Goal: Browse casually

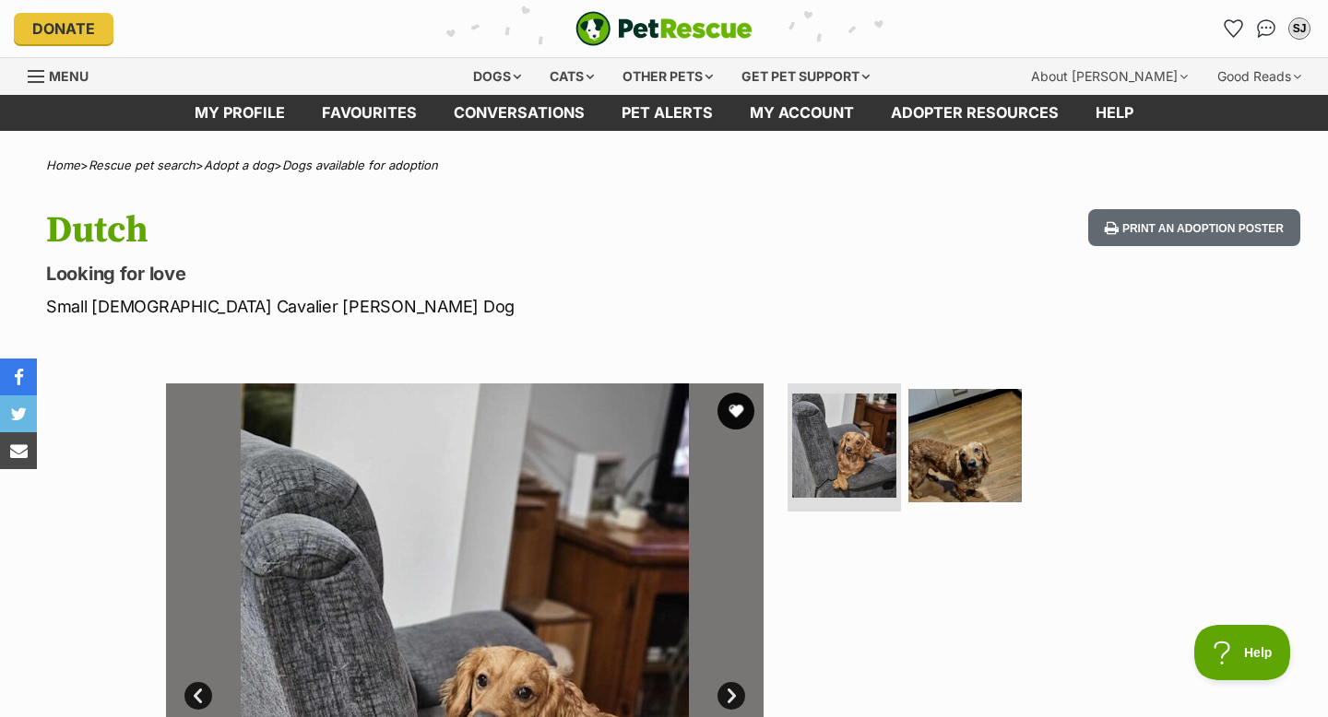
scroll to position [13, 0]
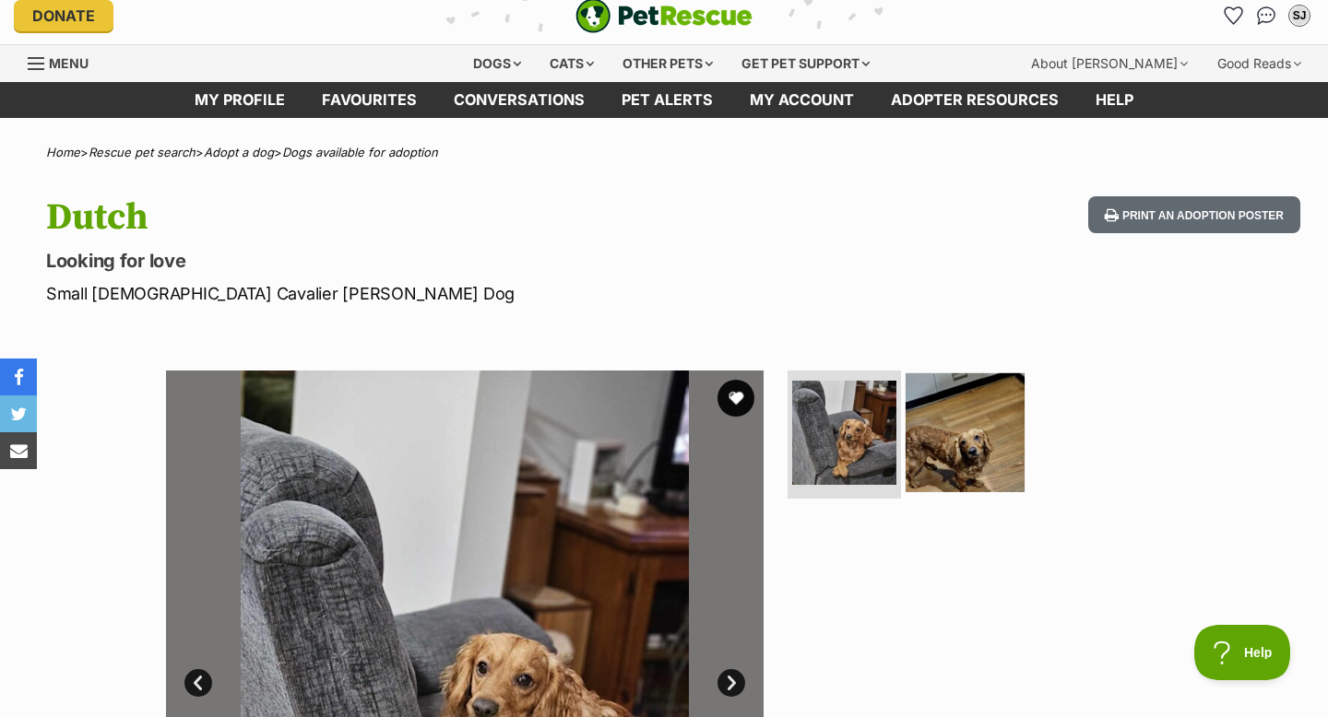
click at [948, 413] on img at bounding box center [964, 432] width 119 height 119
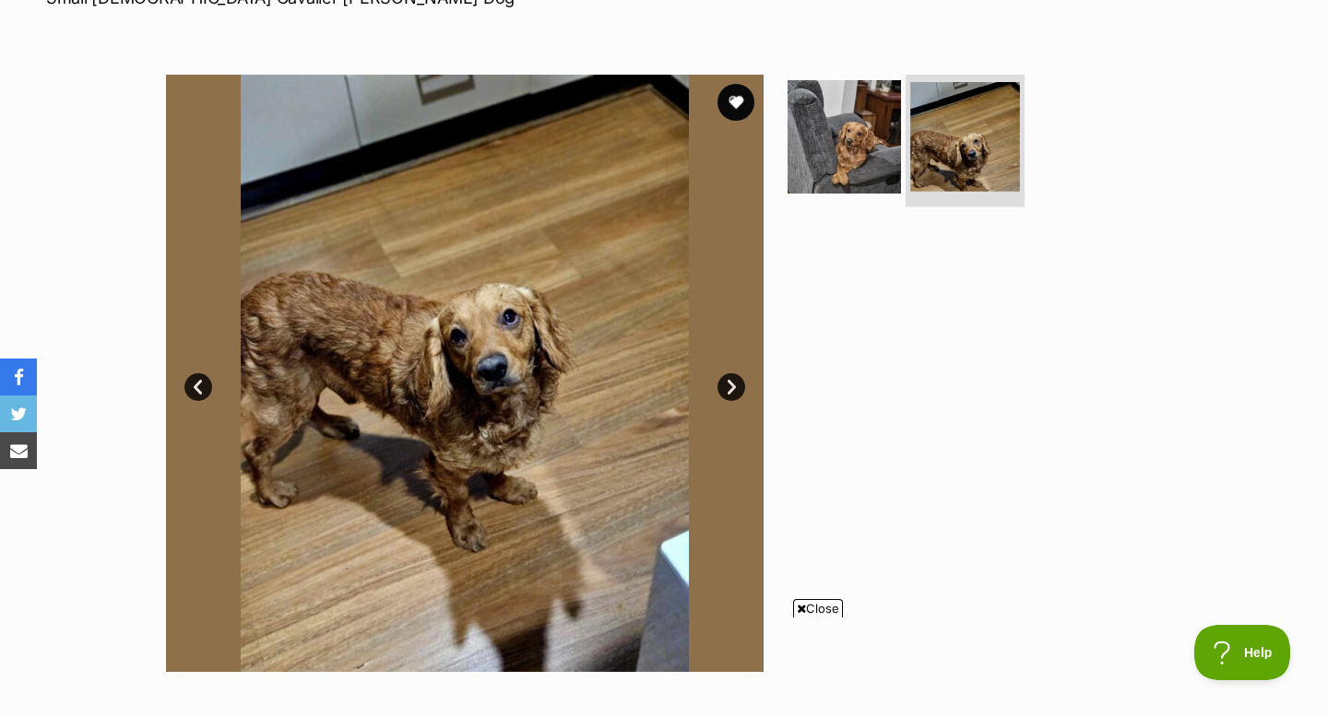
scroll to position [311, 0]
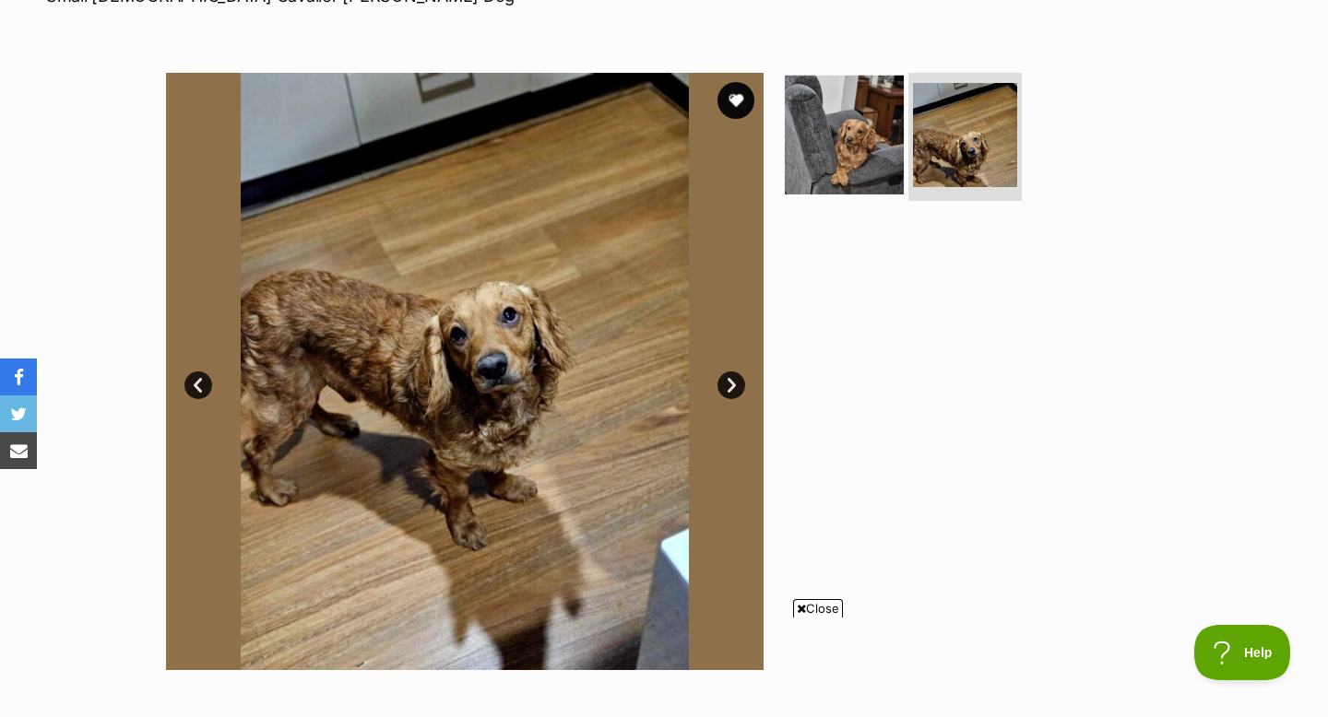
click at [842, 155] on img at bounding box center [844, 134] width 119 height 119
